Goal: Transaction & Acquisition: Obtain resource

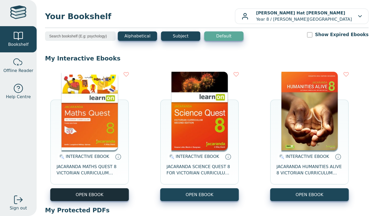
click at [109, 192] on button "OPEN EBOOK" at bounding box center [89, 194] width 79 height 13
click at [198, 202] on div "INTERACTIVE EBOOK JACARANDA MATHS QUEST 8 VICTORIAN CURRICULUM LEARNON EBOOK 3E…" at bounding box center [207, 137] width 324 height 140
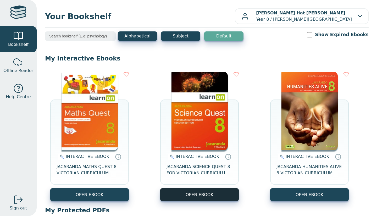
click at [196, 199] on button "OPEN EBOOK" at bounding box center [199, 194] width 79 height 13
